Goal: Task Accomplishment & Management: Use online tool/utility

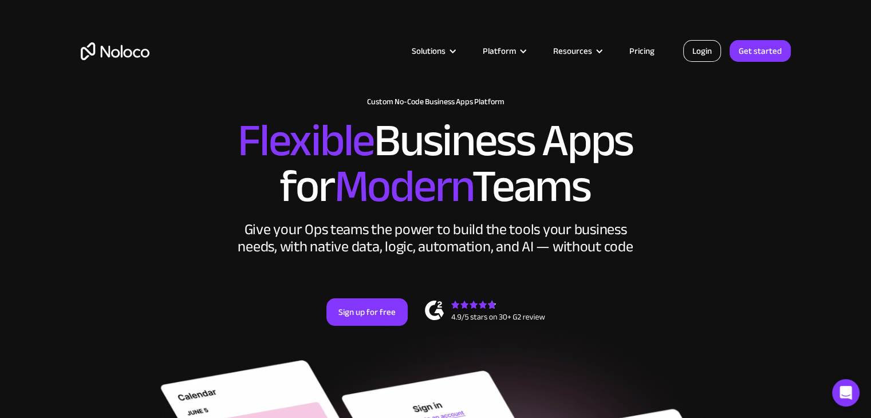
click at [708, 46] on link "Login" at bounding box center [702, 51] width 38 height 22
click at [702, 46] on link "Login" at bounding box center [702, 51] width 38 height 22
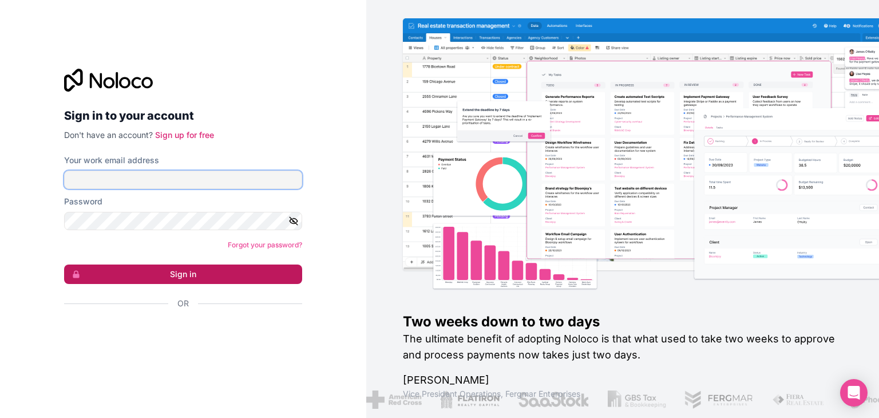
type input "[EMAIL_ADDRESS][DOMAIN_NAME]"
click at [204, 278] on button "Sign in" at bounding box center [183, 273] width 238 height 19
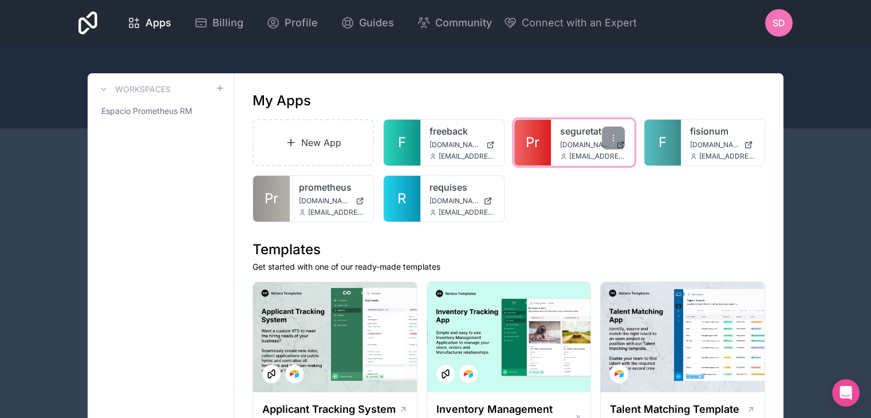
click at [579, 137] on link "seguretat" at bounding box center [592, 131] width 65 height 14
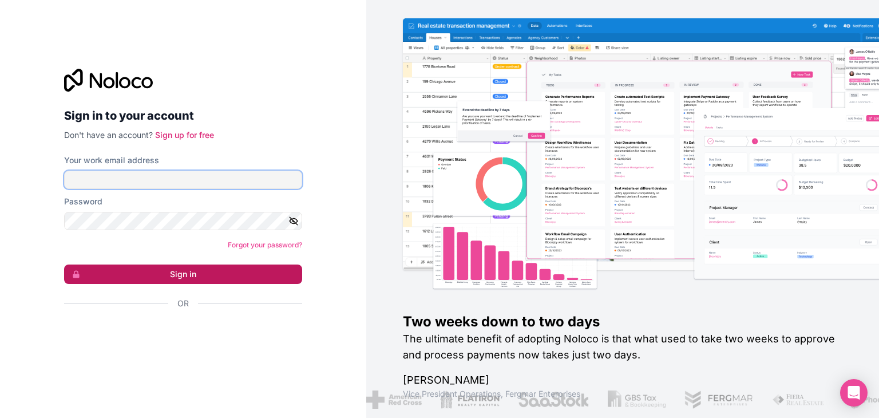
type input "sdelgado@prometheusrm.com"
click at [200, 272] on button "Sign in" at bounding box center [183, 273] width 238 height 19
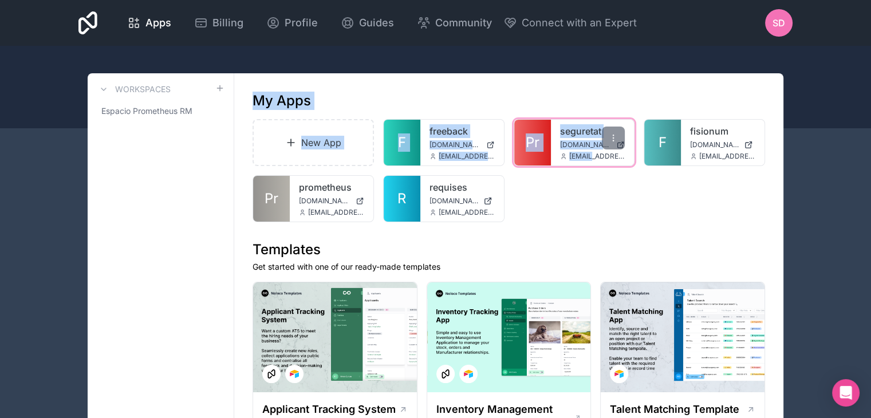
drag, startPoint x: 200, startPoint y: 272, endPoint x: 591, endPoint y: 153, distance: 408.9
click at [591, 153] on span "sdelgado@prometheusrm.com" at bounding box center [597, 156] width 56 height 9
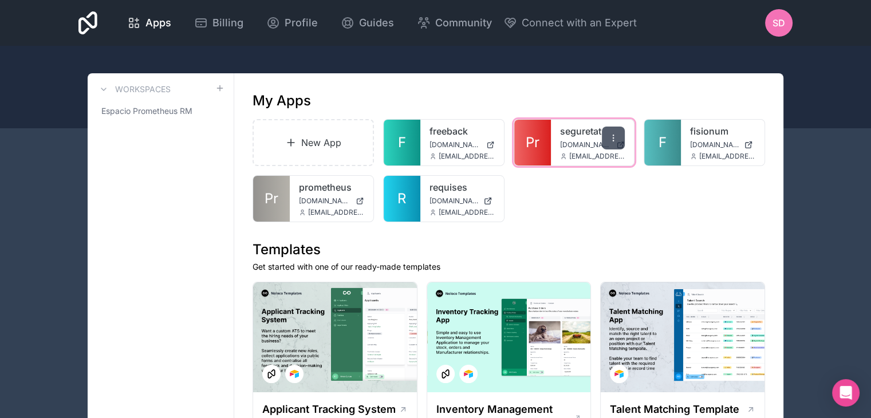
click at [606, 143] on div at bounding box center [613, 138] width 23 height 23
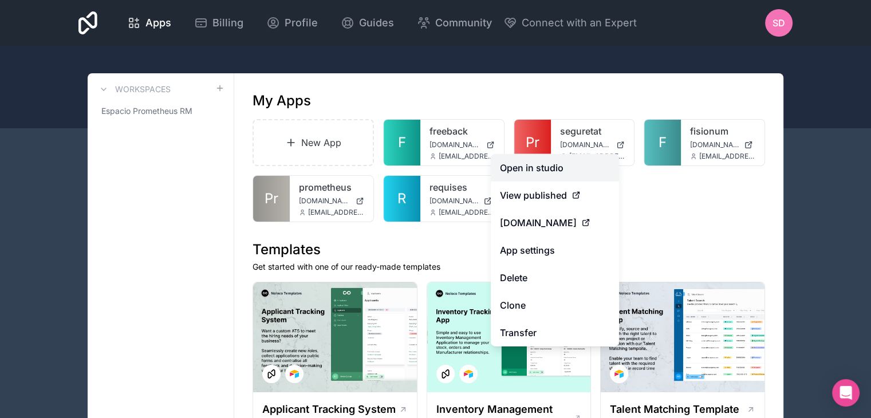
click at [582, 173] on link "Open in studio" at bounding box center [555, 167] width 128 height 27
